Goal: Transaction & Acquisition: Purchase product/service

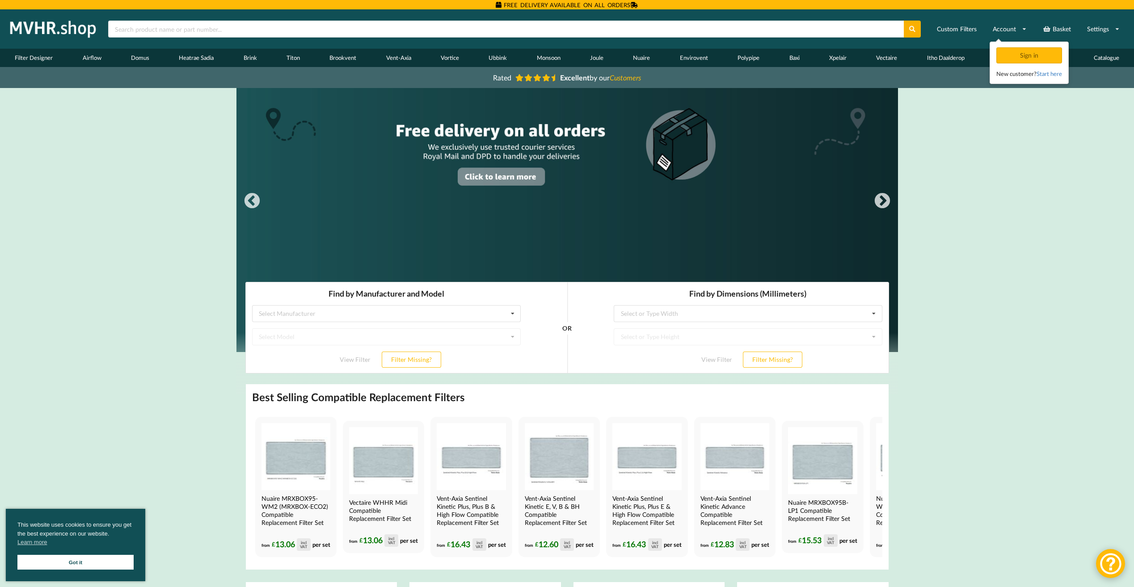
click at [404, 300] on div "Find by Manufacturer and Model Select Manufacturer Airflow Brink Brookvent Domu…" at bounding box center [385, 328] width 281 height 92
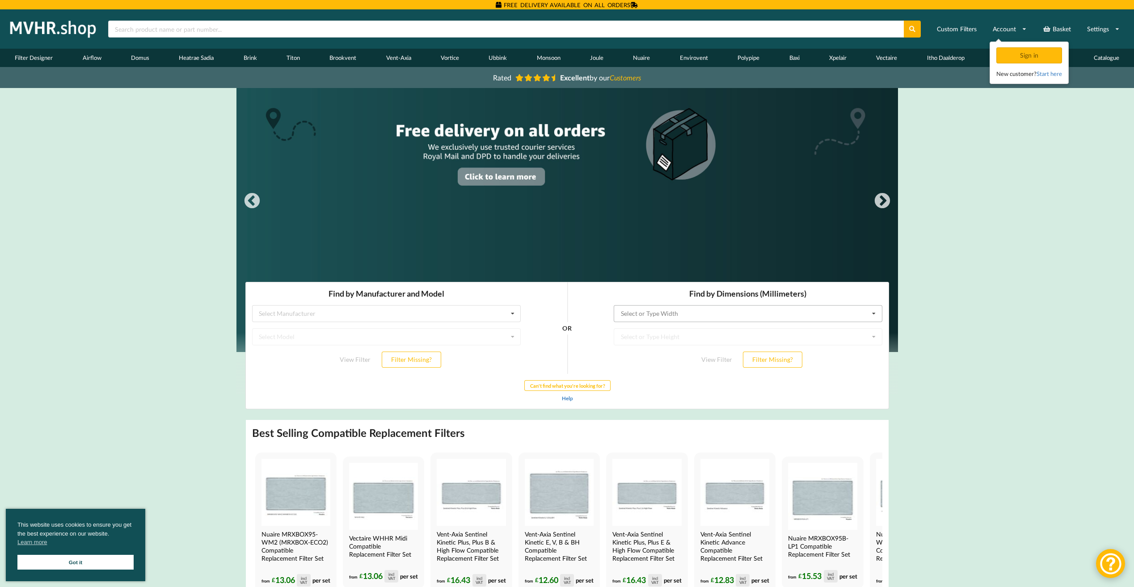
click at [768, 307] on input "text" at bounding box center [748, 314] width 268 height 16
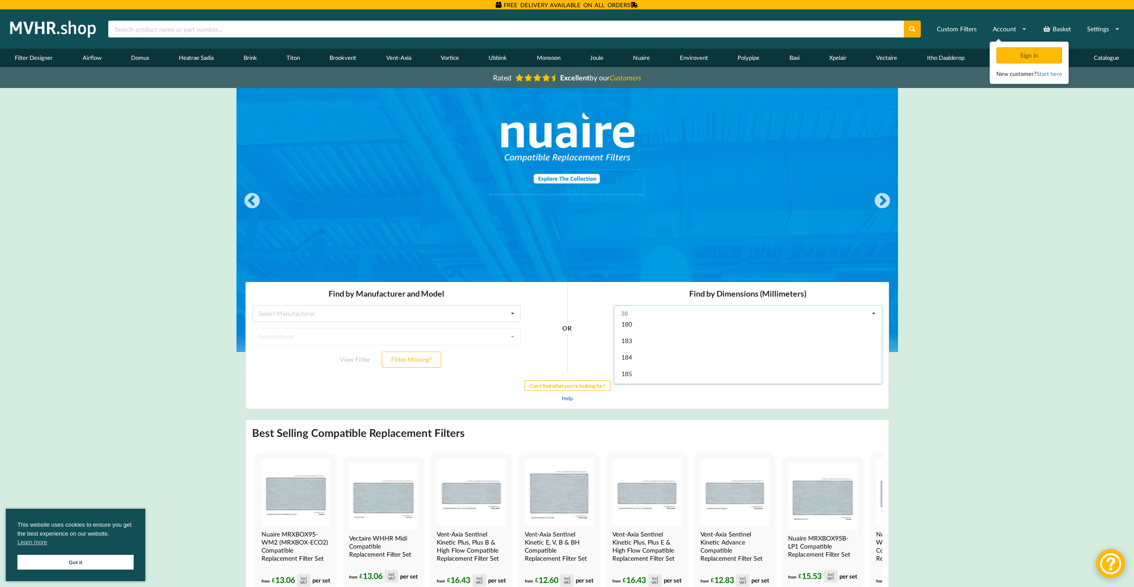
scroll to position [268, 0]
click at [645, 330] on div "180" at bounding box center [748, 326] width 268 height 17
click at [647, 339] on div "Select or Type Height" at bounding box center [649, 337] width 59 height 6
click at [605, 341] on div "OR" at bounding box center [566, 328] width 80 height 92
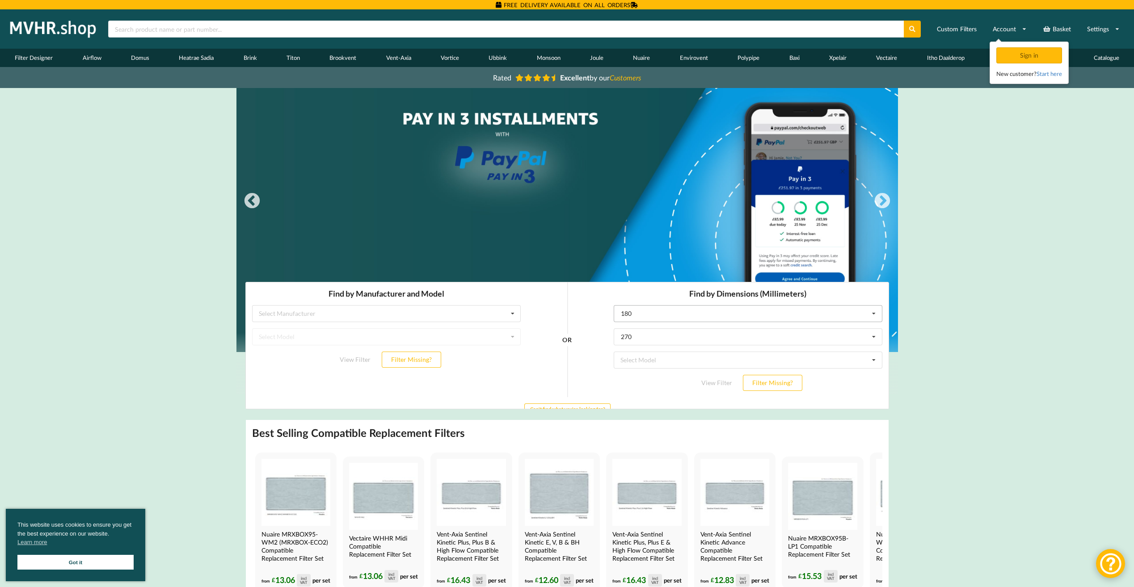
click at [626, 314] on div "180" at bounding box center [625, 314] width 11 height 6
click at [638, 366] on div "525" at bounding box center [748, 365] width 268 height 17
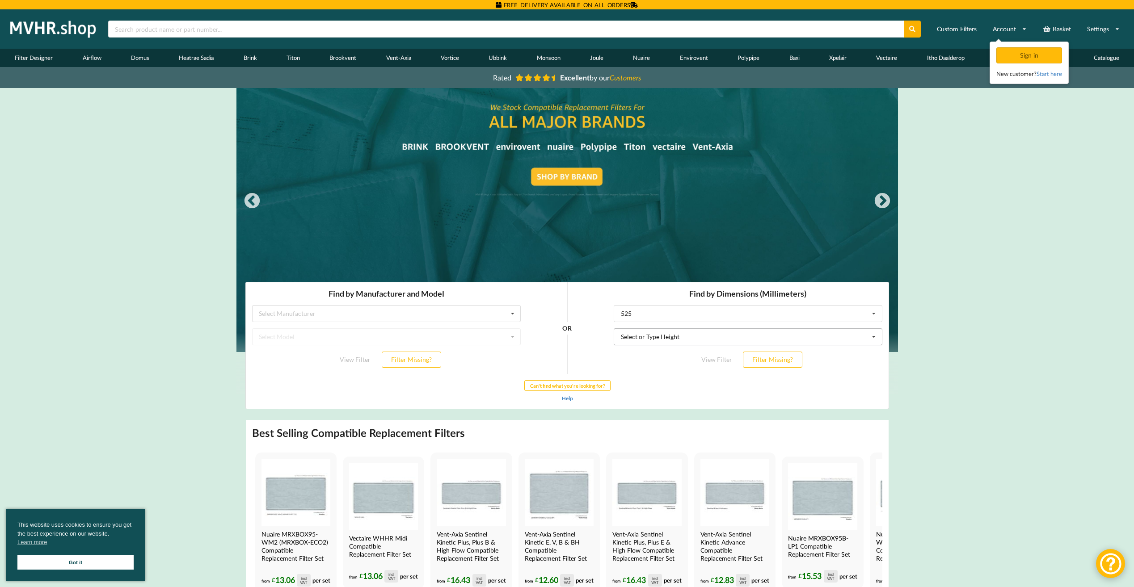
click at [631, 337] on div "Select or Type Height" at bounding box center [649, 337] width 59 height 6
click at [633, 359] on div "185" at bounding box center [748, 353] width 268 height 17
click at [617, 361] on div "Select Model Brink Renovent Excellent 300 Brink Renovent Excellent 400 Brink Re…" at bounding box center [747, 360] width 269 height 17
click at [599, 383] on div "OR" at bounding box center [566, 339] width 80 height 115
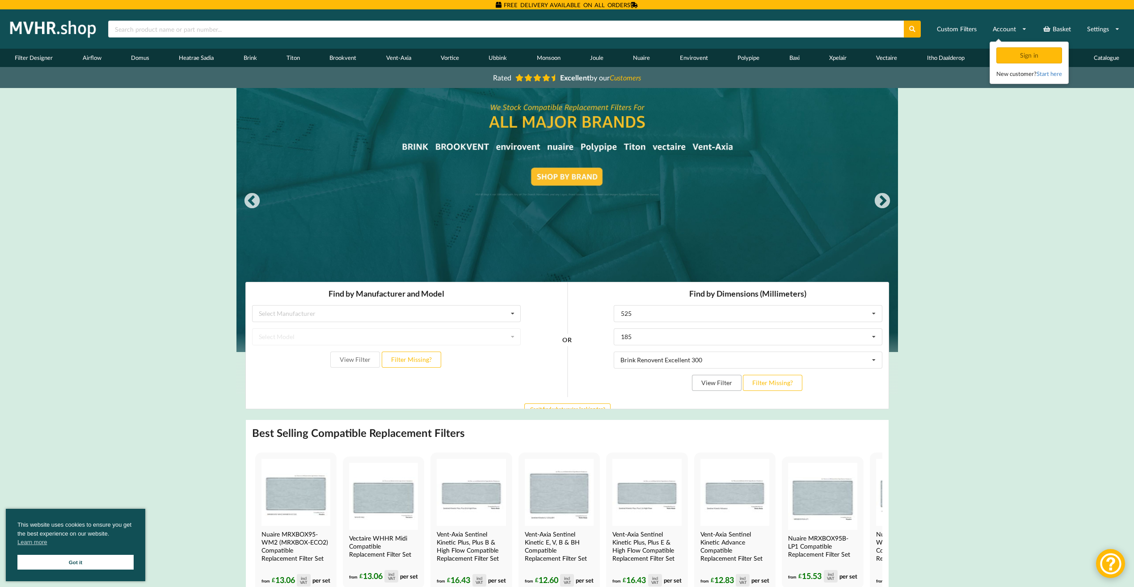
click at [700, 384] on button "View Filter" at bounding box center [716, 383] width 50 height 16
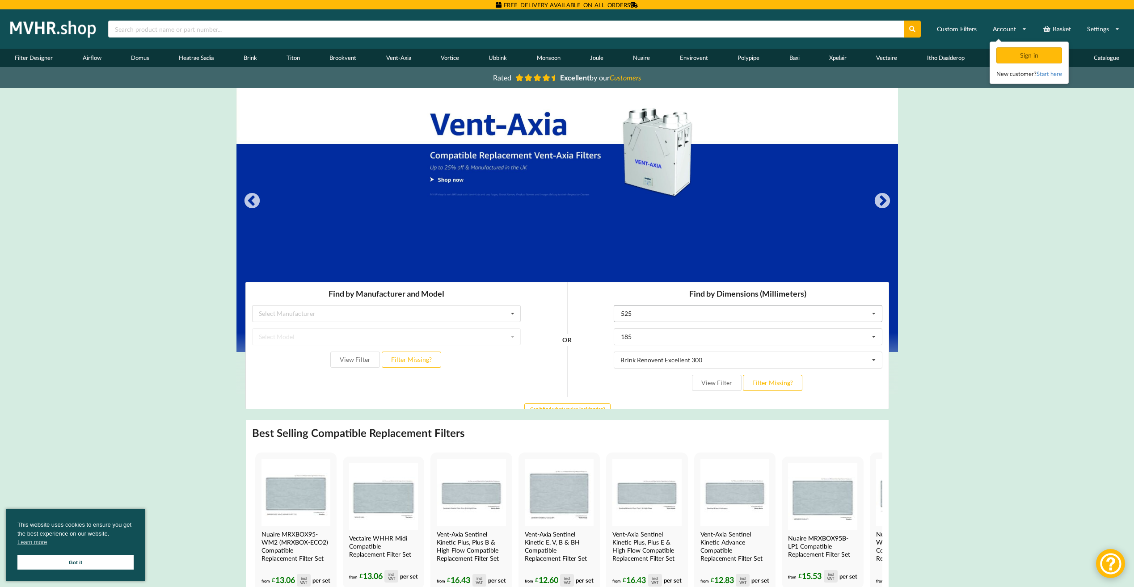
click at [652, 318] on input "text" at bounding box center [748, 314] width 268 height 16
click at [635, 324] on div "180" at bounding box center [748, 325] width 268 height 17
click at [632, 339] on div "Select or Type Height" at bounding box center [649, 337] width 59 height 6
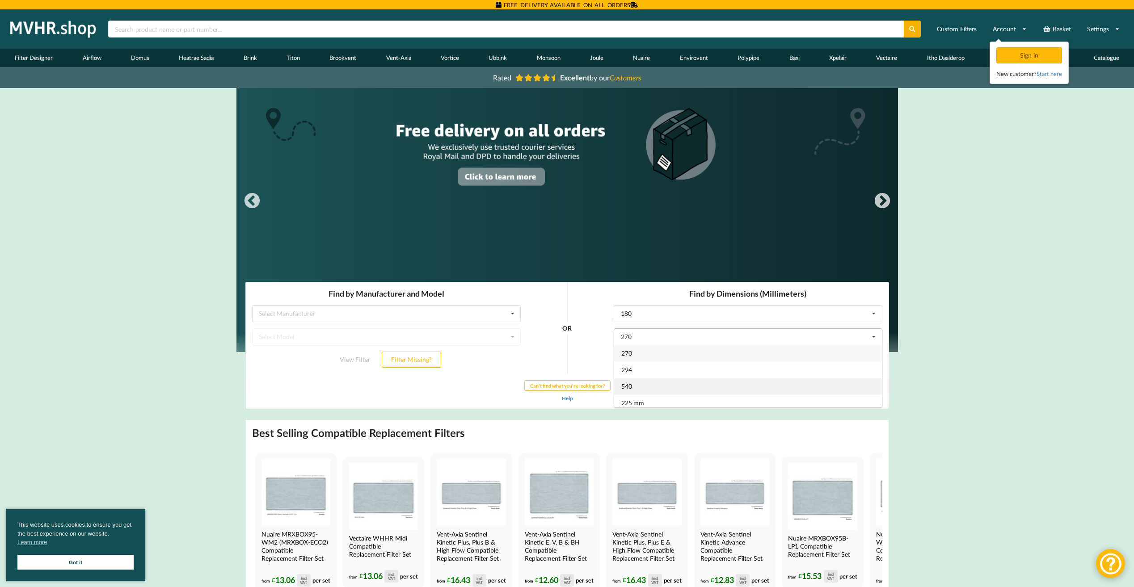
click at [646, 390] on div "540" at bounding box center [748, 386] width 268 height 17
click at [760, 375] on button "Filter Missing?" at bounding box center [771, 383] width 59 height 16
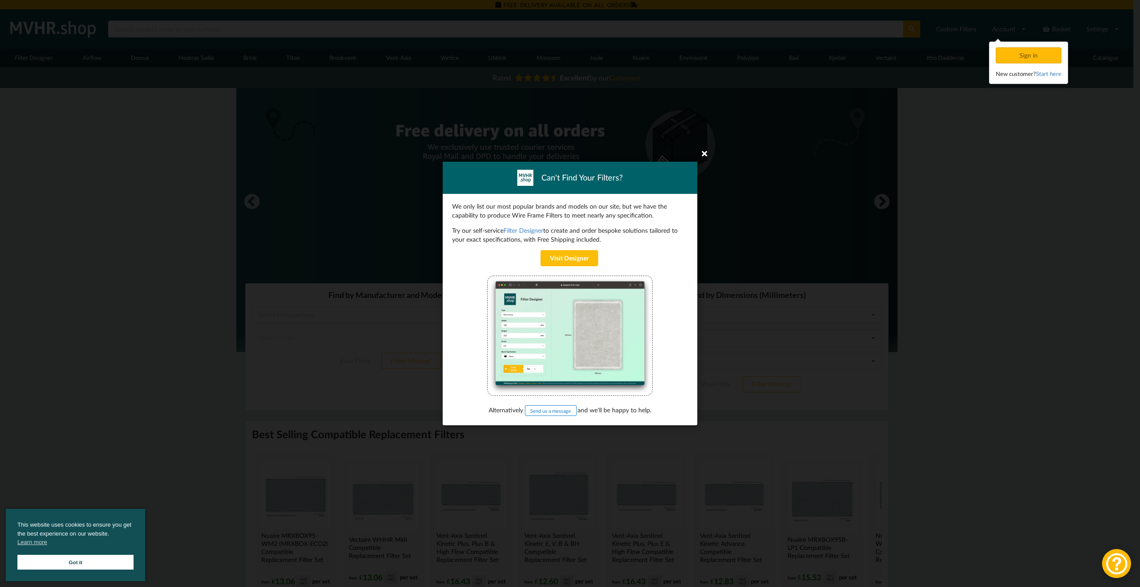
click at [704, 155] on icon at bounding box center [705, 153] width 14 height 14
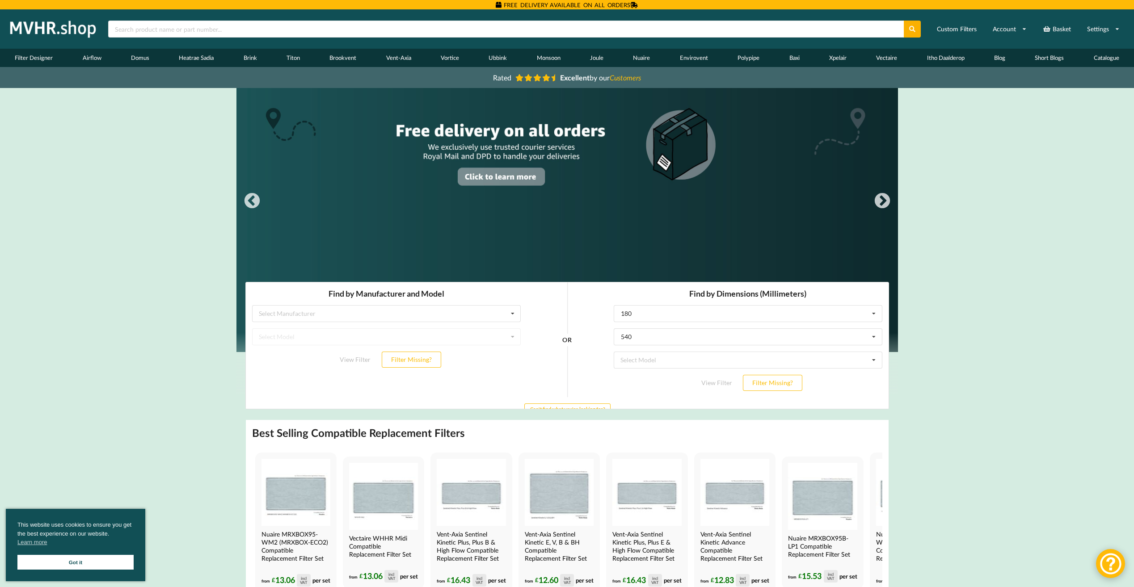
click at [705, 385] on div "View Filter Filter Missing?" at bounding box center [747, 383] width 269 height 16
click at [715, 381] on div "View Filter Filter Missing?" at bounding box center [747, 383] width 269 height 16
click at [682, 361] on div "Select Model Brookvent Aircycle 4.1 HRV Brookvent Aircycle 3.1 HRV" at bounding box center [747, 360] width 269 height 17
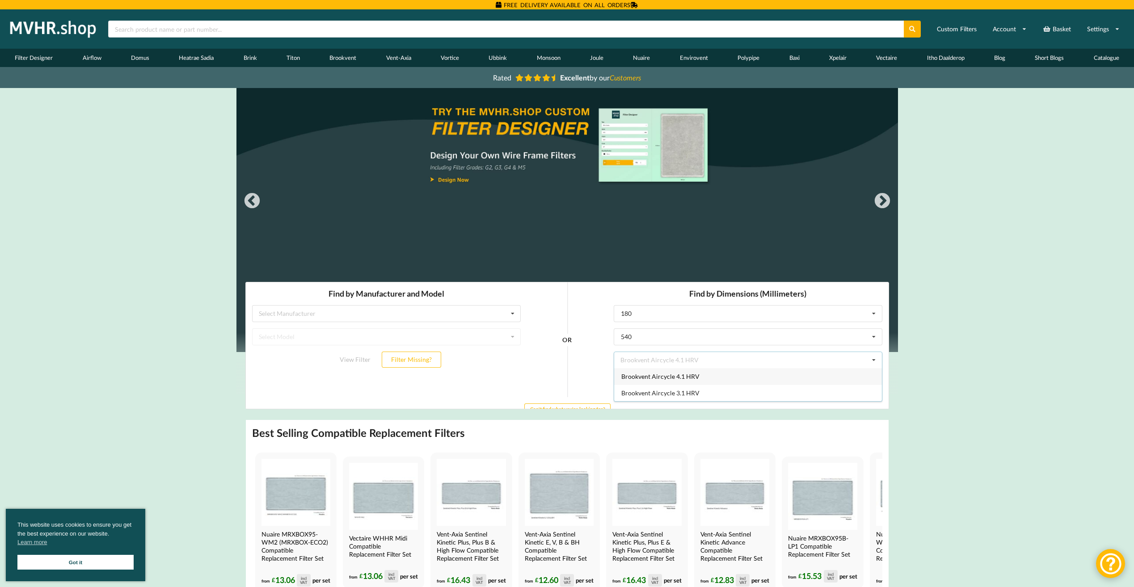
click at [648, 381] on div "Brookvent Aircycle 4.1 HRV" at bounding box center [748, 376] width 268 height 17
click at [704, 382] on button "View Filter" at bounding box center [716, 383] width 50 height 16
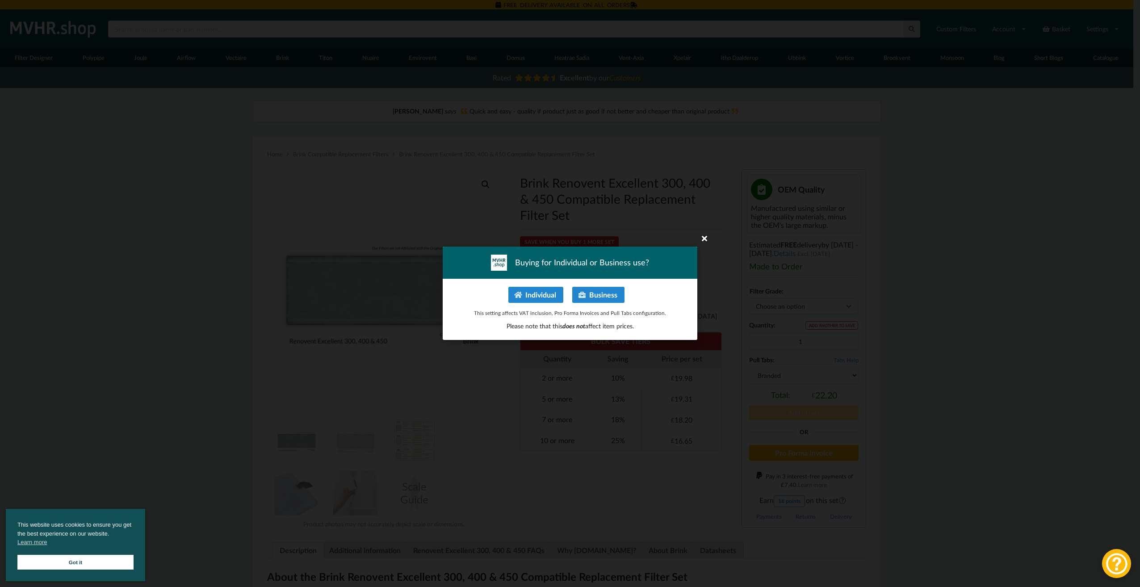
click at [704, 240] on icon at bounding box center [705, 238] width 14 height 14
click at [704, 235] on icon at bounding box center [705, 238] width 14 height 14
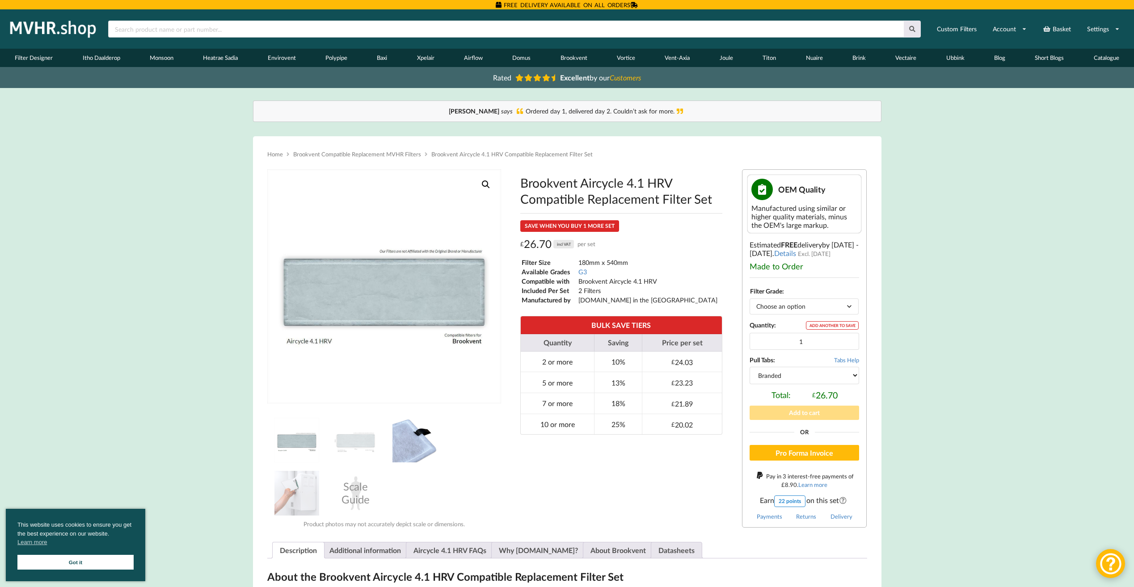
click at [415, 435] on img at bounding box center [414, 440] width 45 height 45
